Goal: Navigation & Orientation: Find specific page/section

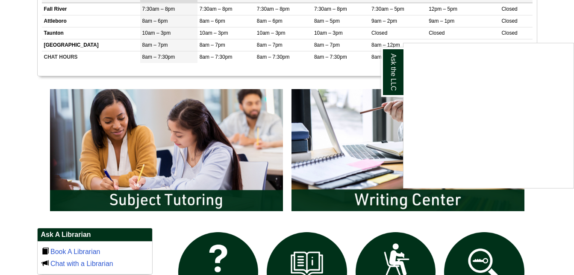
scroll to position [376, 0]
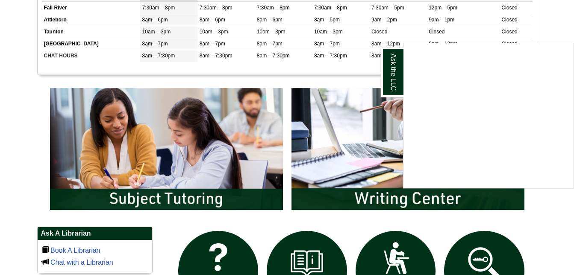
drag, startPoint x: 402, startPoint y: 198, endPoint x: 396, endPoint y: 196, distance: 6.4
click at [396, 196] on div "Ask the LLC" at bounding box center [287, 137] width 574 height 275
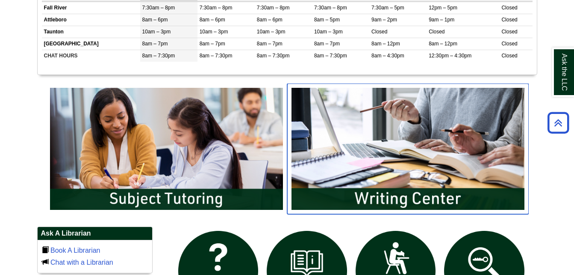
drag, startPoint x: 392, startPoint y: 204, endPoint x: 387, endPoint y: 201, distance: 5.7
click at [387, 201] on img "slideshow" at bounding box center [408, 148] width 242 height 130
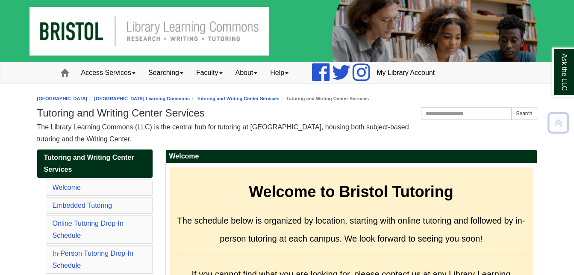
scroll to position [4351, 0]
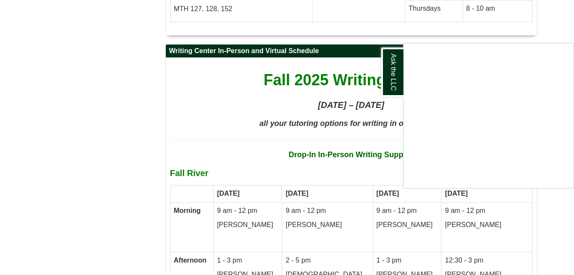
drag, startPoint x: 118, startPoint y: 170, endPoint x: 109, endPoint y: 167, distance: 8.7
click at [109, 167] on div "Ask the LLC" at bounding box center [287, 137] width 574 height 275
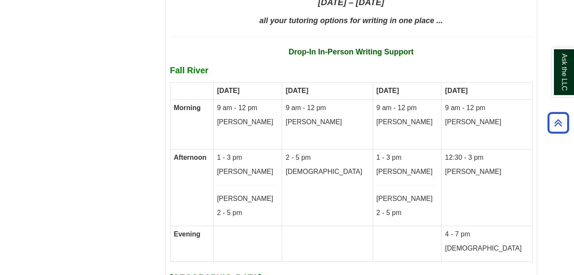
scroll to position [4471, 0]
